Goal: Transaction & Acquisition: Purchase product/service

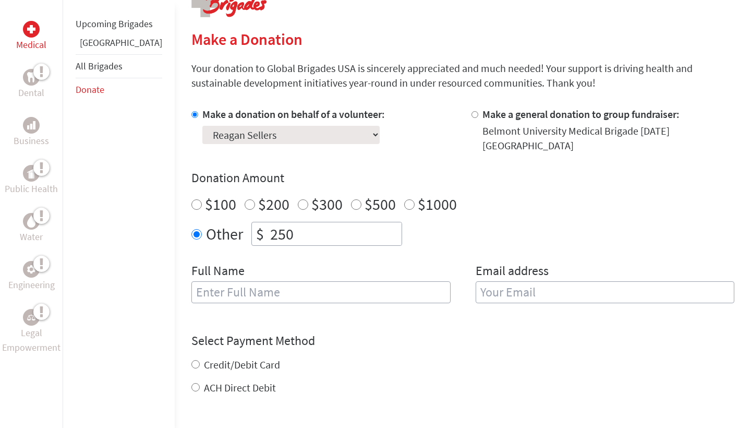
scroll to position [233, 0]
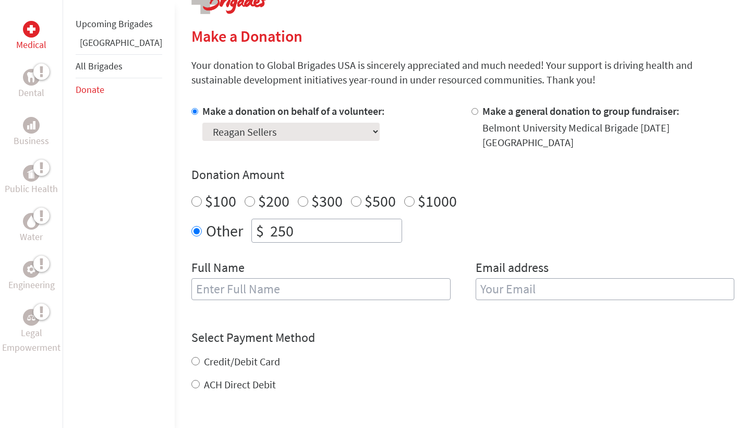
type input "Reagan Sellers"
type input "[EMAIL_ADDRESS][DOMAIN_NAME]"
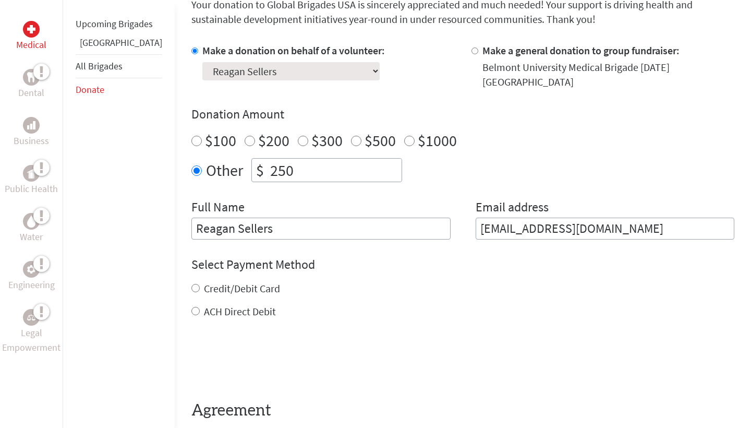
scroll to position [302, 0]
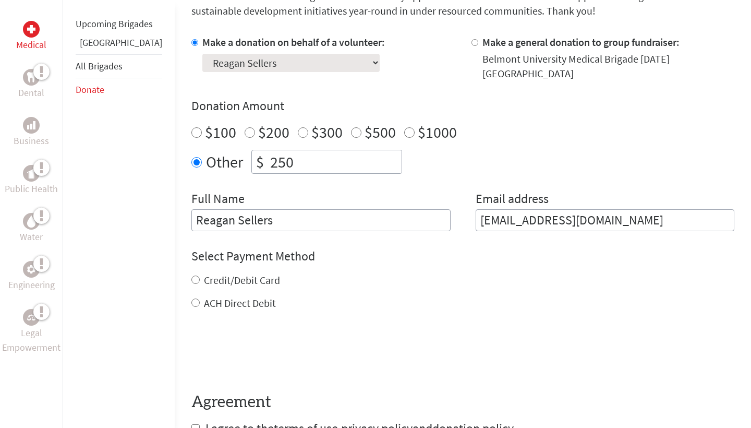
click at [204, 273] on label "Credit/Debit Card" at bounding box center [242, 279] width 76 height 13
click at [193, 276] on input "Credit/Debit Card" at bounding box center [195, 280] width 8 height 8
radio input "true"
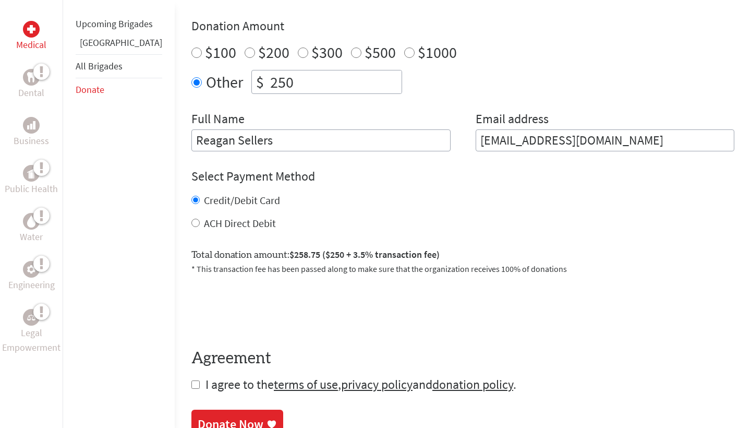
scroll to position [385, 0]
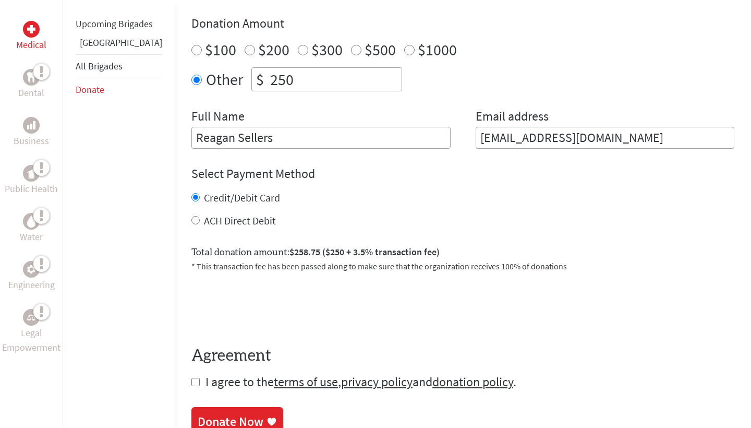
click at [191, 378] on input "checkbox" at bounding box center [195, 382] width 8 height 8
checkbox input "true"
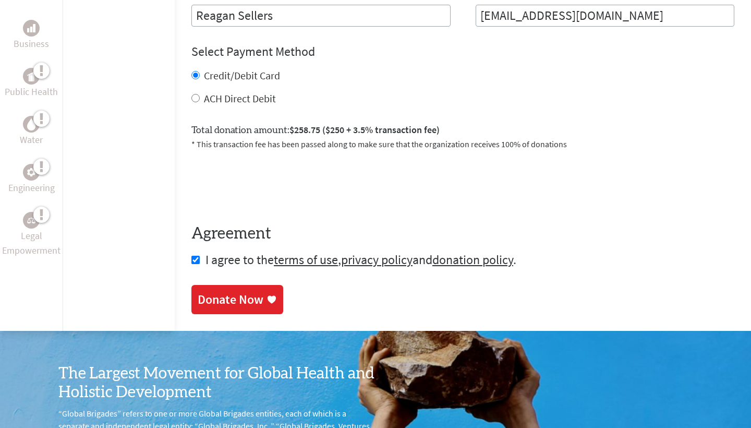
scroll to position [509, 0]
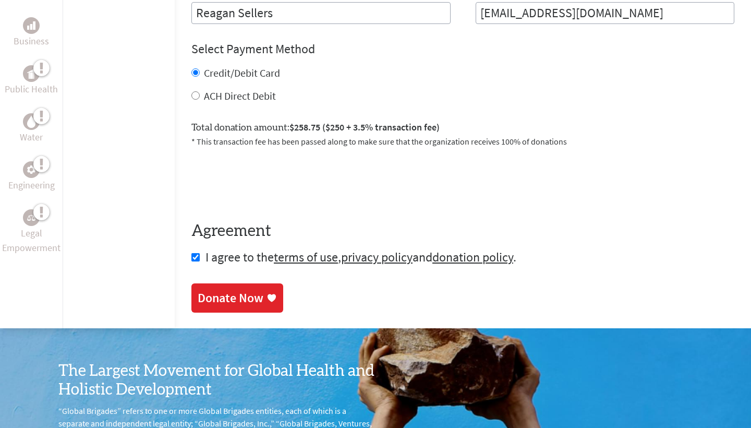
click at [216, 290] on div "Donate Now" at bounding box center [231, 298] width 66 height 17
